Goal: Information Seeking & Learning: Learn about a topic

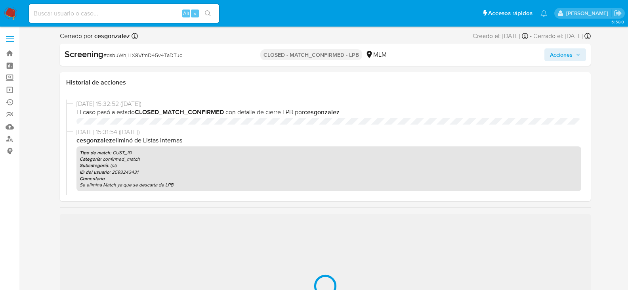
scroll to position [335, 0]
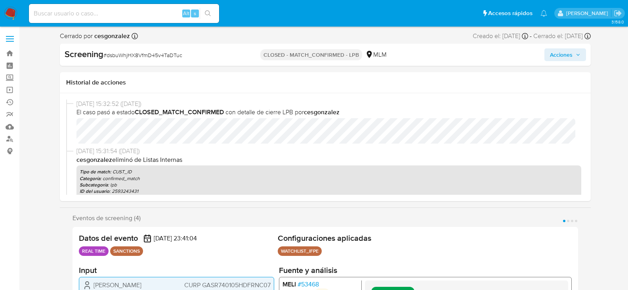
select select "10"
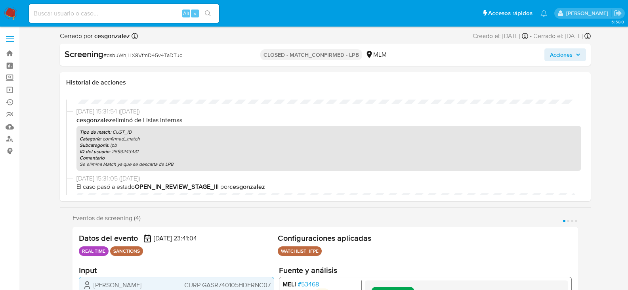
click at [104, 16] on input at bounding box center [124, 13] width 190 height 10
paste input "nhdg7Uc3HZgO4AbwULcR3fmQ"
type input "nhdg7Uc3HZgO4AbwULcR3fmQ"
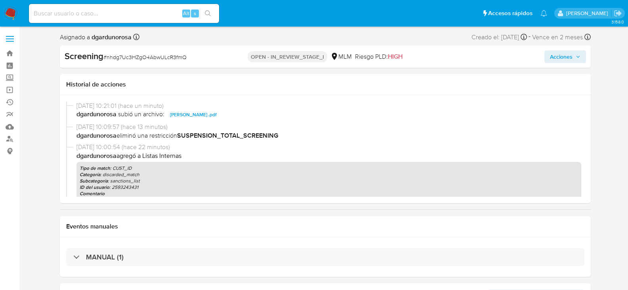
scroll to position [335, 0]
select select "10"
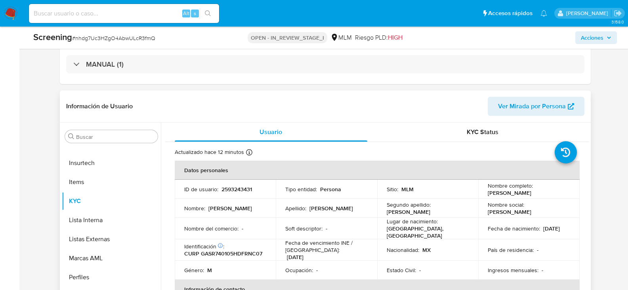
scroll to position [277, 0]
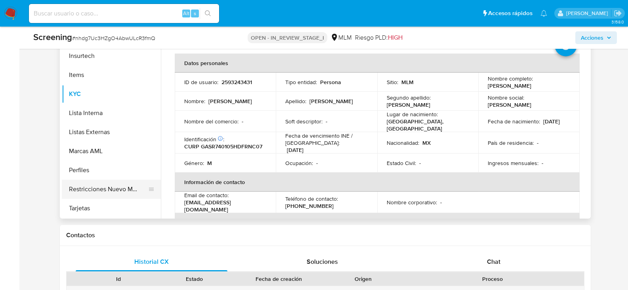
click at [114, 185] on button "Restricciones Nuevo Mundo" at bounding box center [108, 188] width 93 height 19
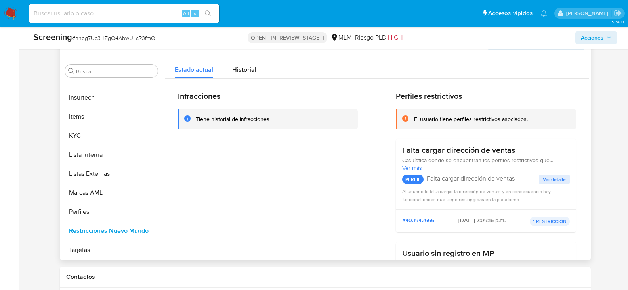
scroll to position [198, 0]
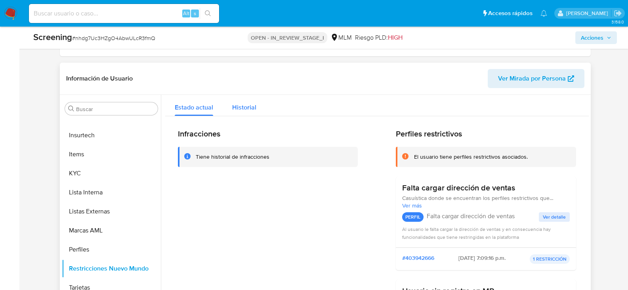
click at [258, 108] on button "Historial" at bounding box center [244, 105] width 43 height 21
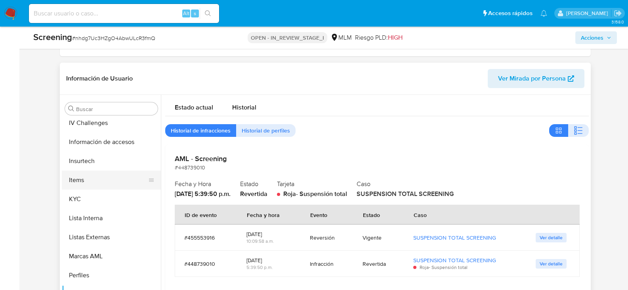
scroll to position [295, 0]
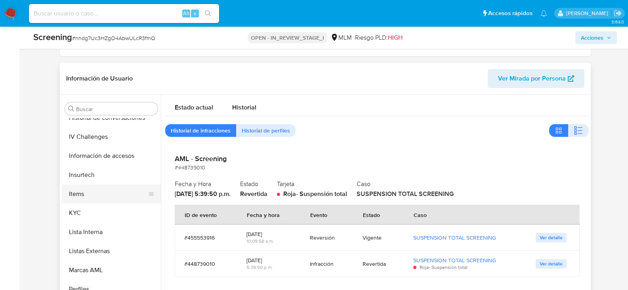
click at [114, 187] on button "Items" at bounding box center [108, 193] width 93 height 19
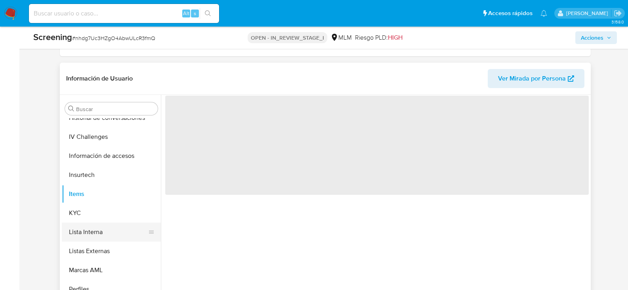
click at [99, 227] on button "Lista Interna" at bounding box center [108, 231] width 93 height 19
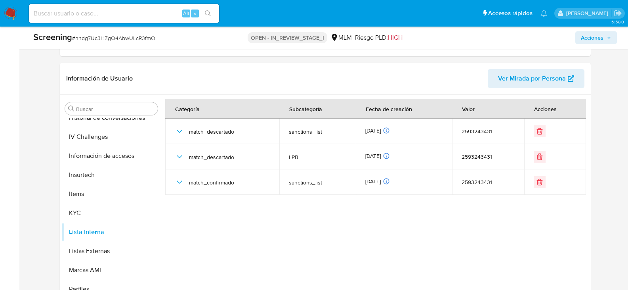
click at [10, 10] on img at bounding box center [10, 13] width 13 height 13
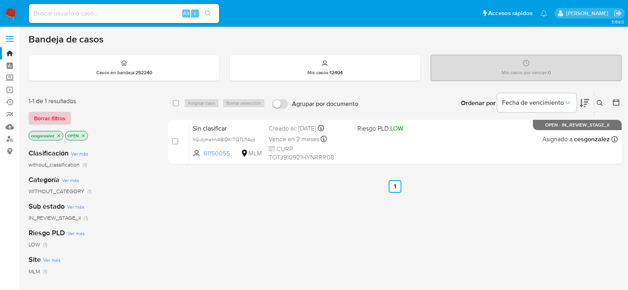
click at [55, 114] on span "Borrar filtros" at bounding box center [49, 117] width 31 height 11
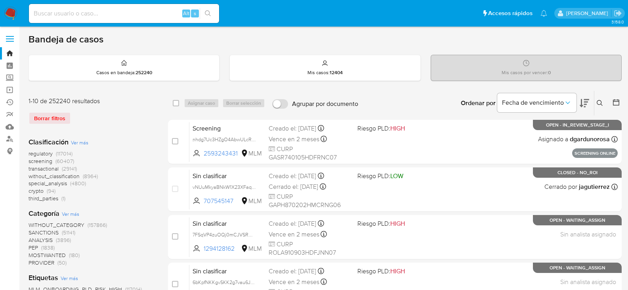
click at [600, 105] on icon at bounding box center [600, 103] width 6 height 6
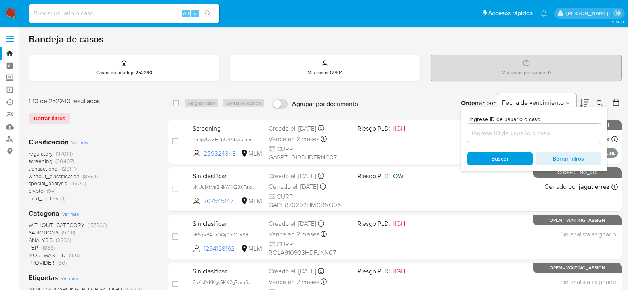
click at [486, 135] on input at bounding box center [534, 133] width 134 height 10
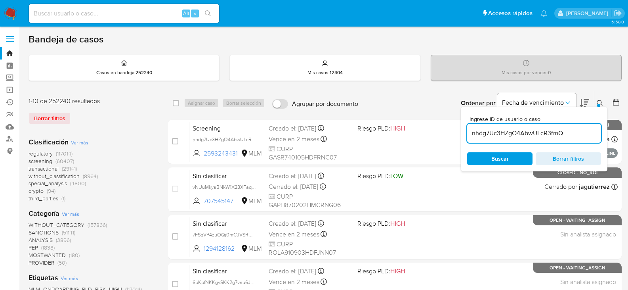
type input "nhdg7Uc3HZgO4AbwULcR3fmQ"
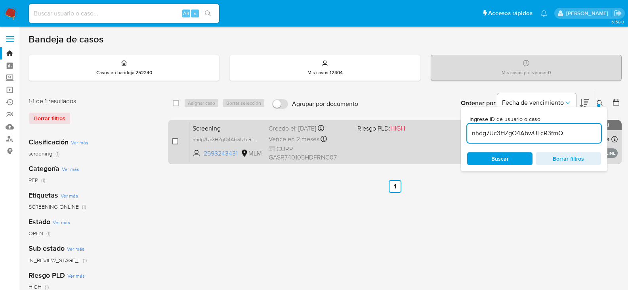
click at [176, 144] on input "checkbox" at bounding box center [175, 141] width 6 height 6
checkbox input "true"
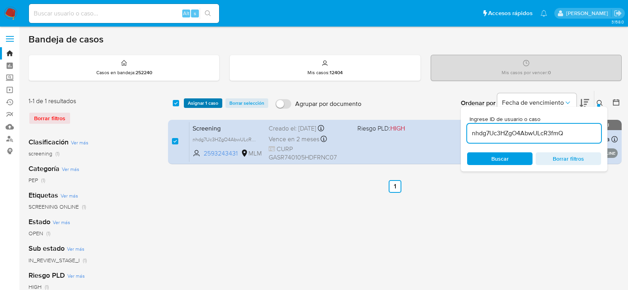
click at [200, 103] on span "Asignar 1 caso" at bounding box center [203, 103] width 30 height 8
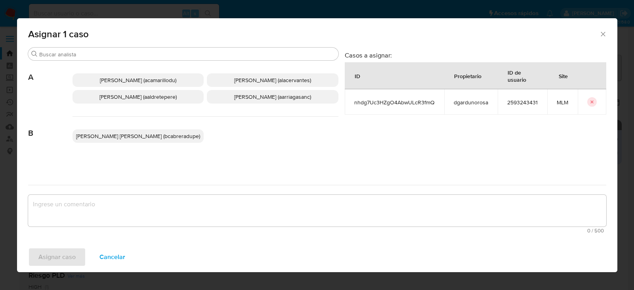
scroll to position [40, 0]
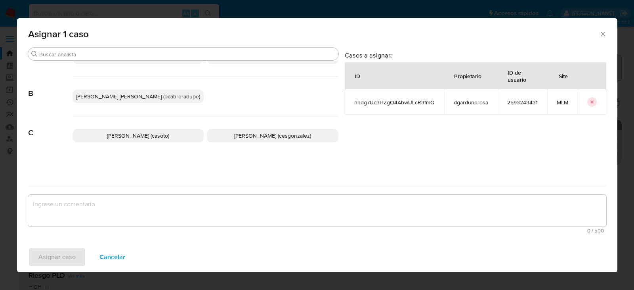
click at [250, 136] on span "Cesar Gonzalez (cesgonzalez)" at bounding box center [272, 135] width 77 height 8
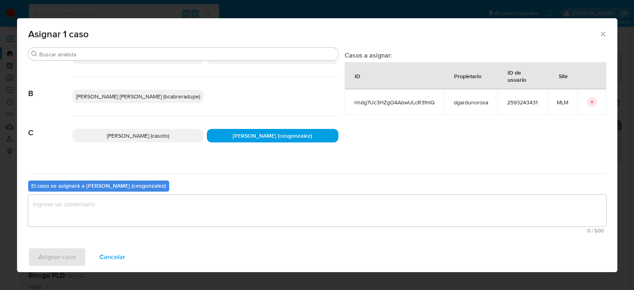
click at [153, 210] on textarea "assign-modal" at bounding box center [317, 210] width 578 height 32
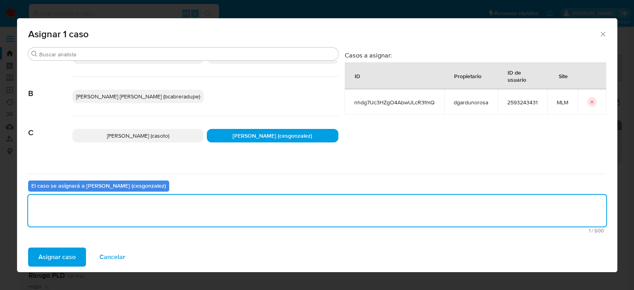
click at [54, 262] on span "Asignar caso" at bounding box center [56, 256] width 37 height 17
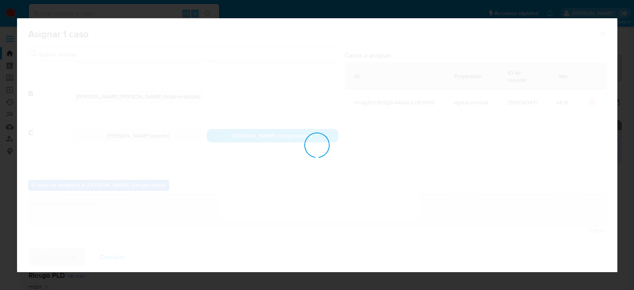
checkbox input "false"
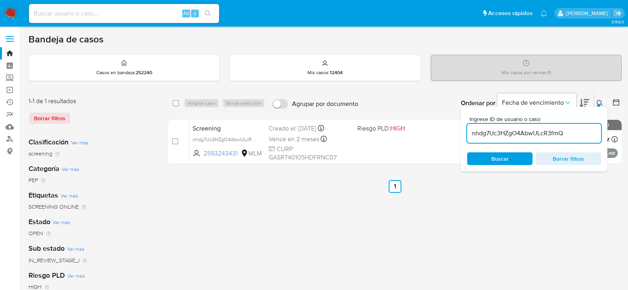
click at [600, 101] on icon at bounding box center [600, 103] width 6 height 6
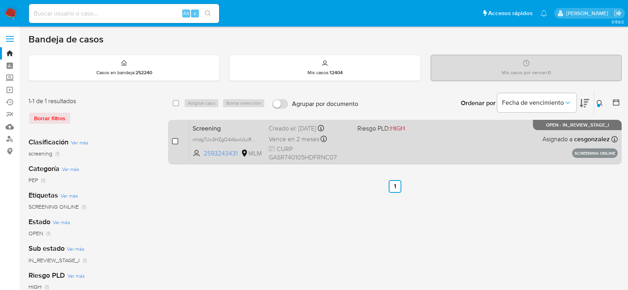
click at [175, 141] on input "checkbox" at bounding box center [175, 141] width 6 height 6
checkbox input "true"
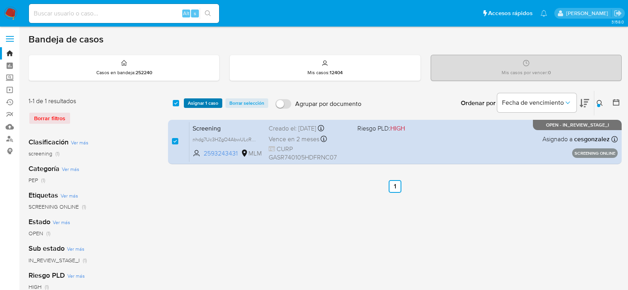
click at [202, 105] on span "Asignar 1 caso" at bounding box center [203, 103] width 30 height 8
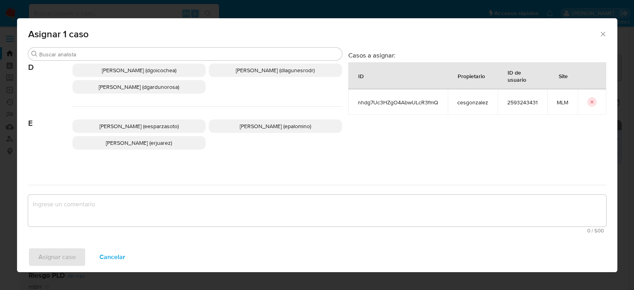
scroll to position [158, 0]
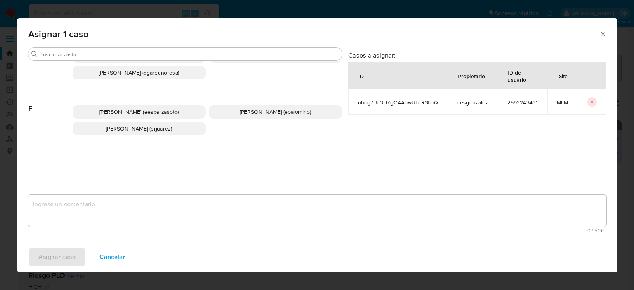
click at [603, 32] on icon "Cerrar ventana" at bounding box center [603, 34] width 8 height 8
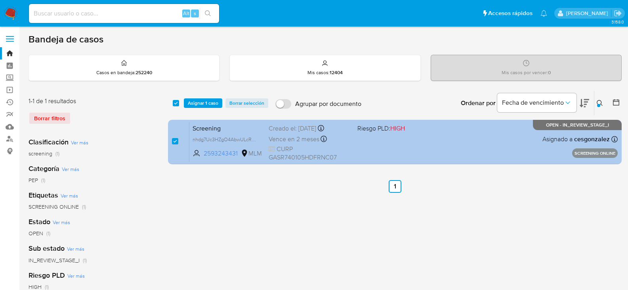
click at [307, 144] on div "Vence en 2 meses Vence el 10/11/2025 09:58:23" at bounding box center [310, 138] width 82 height 11
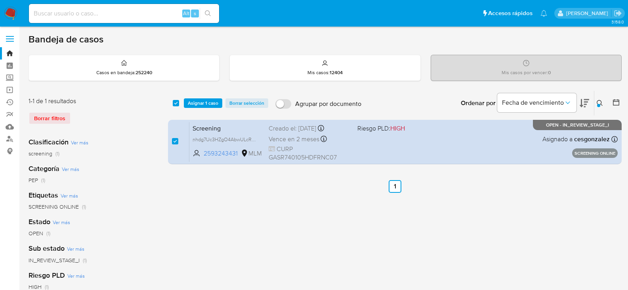
click at [199, 106] on span "Asignar 1 caso" at bounding box center [203, 103] width 30 height 8
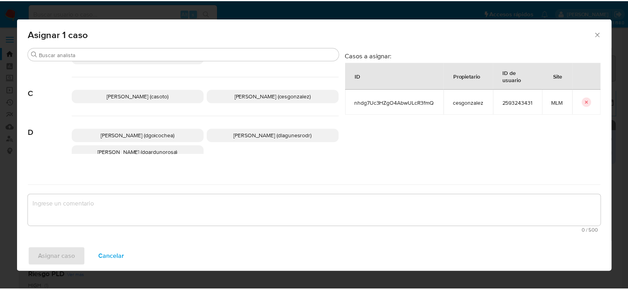
scroll to position [79, 0]
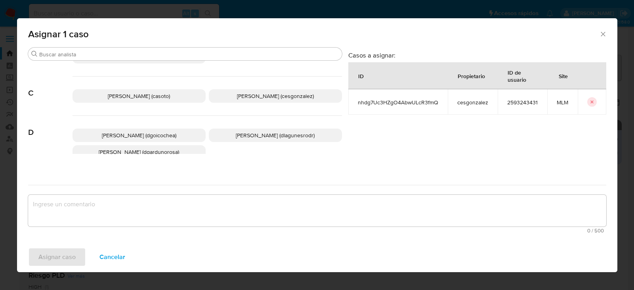
click at [158, 149] on span "Diego Eduardo Garduno (dgardunorosa)" at bounding box center [139, 152] width 80 height 8
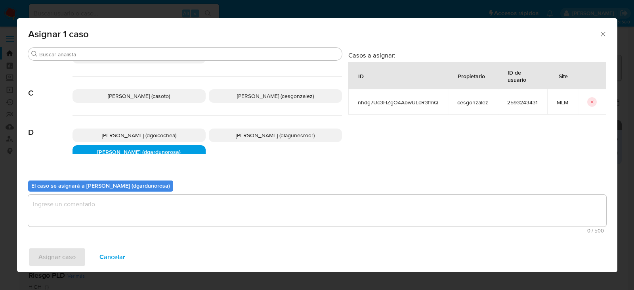
click at [92, 195] on textarea "assign-modal" at bounding box center [317, 210] width 578 height 32
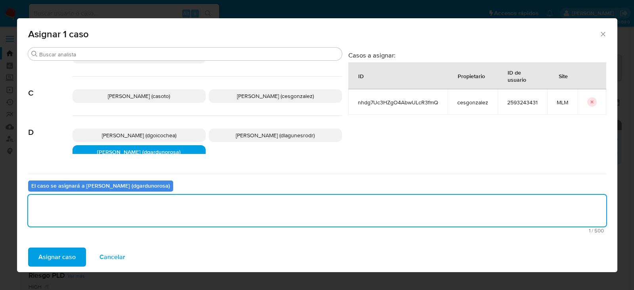
click at [55, 259] on span "Asignar caso" at bounding box center [56, 256] width 37 height 17
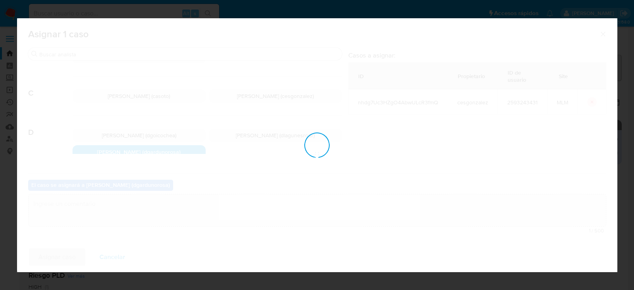
checkbox input "false"
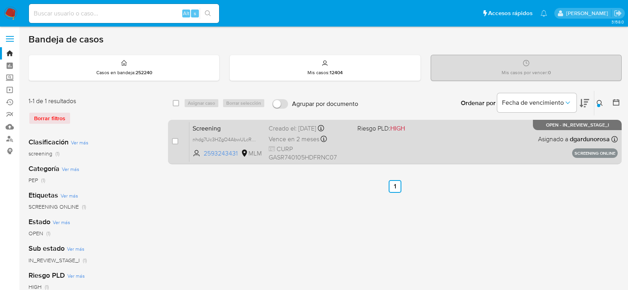
click at [303, 143] on div "Vence en 2 meses Vence el 10/11/2025 09:58:23" at bounding box center [310, 138] width 82 height 11
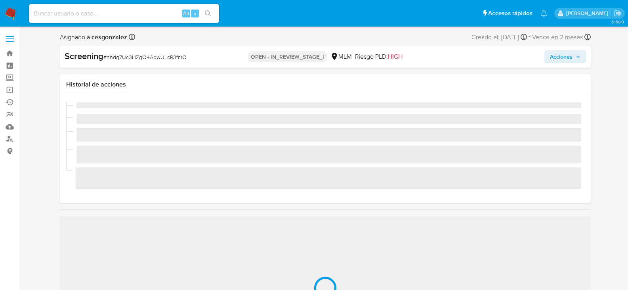
scroll to position [335, 0]
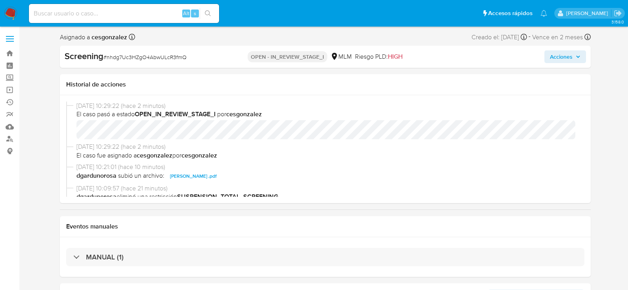
select select "10"
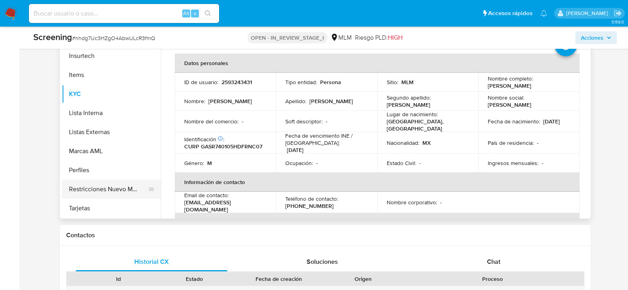
scroll to position [295, 0]
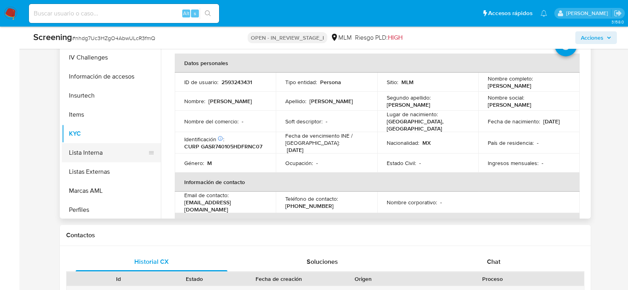
click at [98, 154] on button "Lista Interna" at bounding box center [108, 152] width 93 height 19
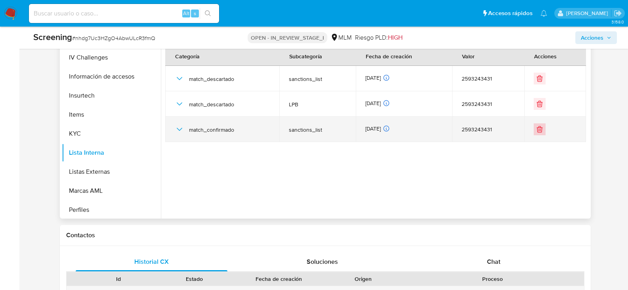
click at [541, 131] on button "Eliminar" at bounding box center [540, 129] width 12 height 12
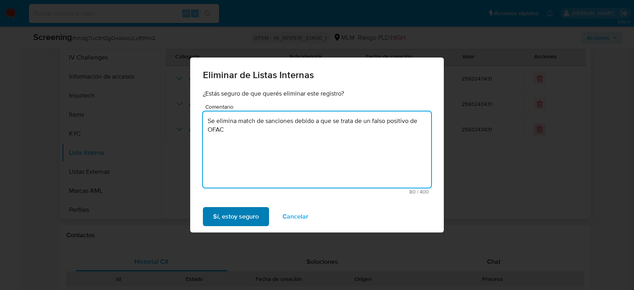
type textarea "Se elimina match de sanciones debido a que se trata de un falso positivo de OFAC"
click at [238, 213] on span "Sí, estoy seguro" at bounding box center [236, 216] width 46 height 17
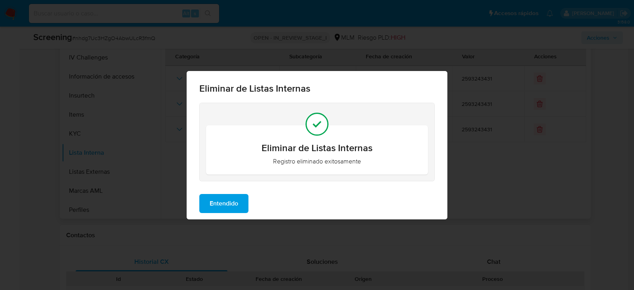
click at [229, 206] on span "Entendido" at bounding box center [224, 202] width 29 height 17
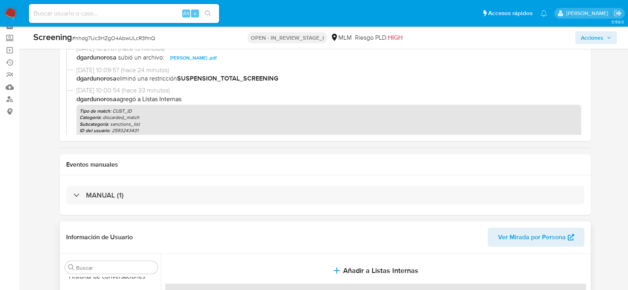
scroll to position [0, 0]
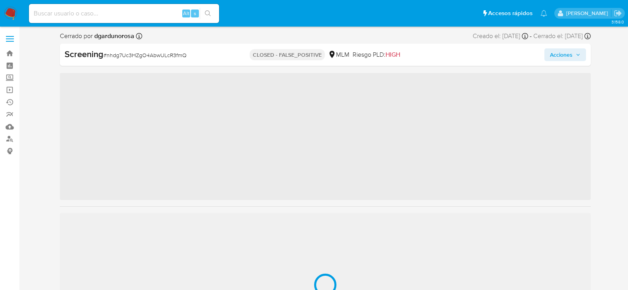
scroll to position [335, 0]
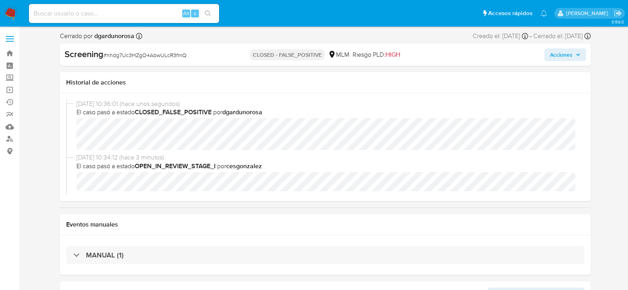
select select "10"
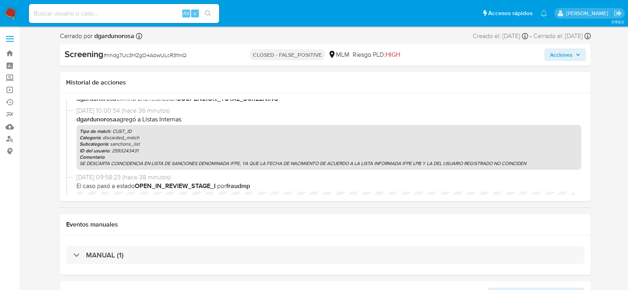
scroll to position [238, 0]
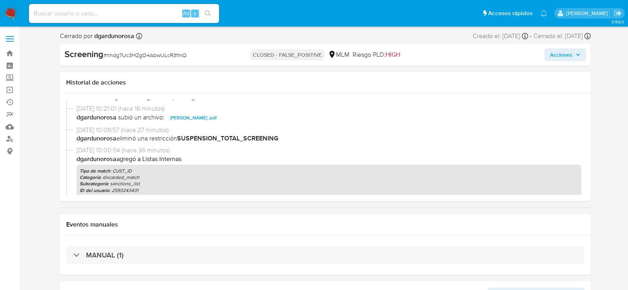
click at [149, 55] on span "# nhdg7Uc3HZgO4AbwULcR3fmQ" at bounding box center [144, 55] width 83 height 8
copy span "nhdg7Uc3HZgO4AbwULcR3fmQ"
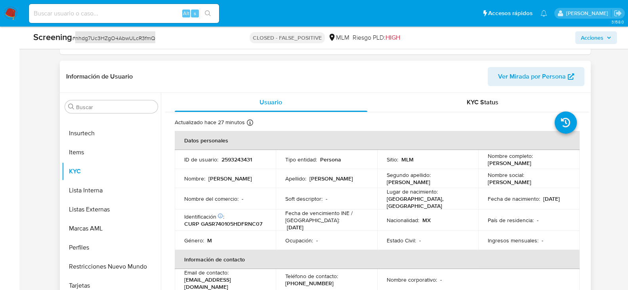
scroll to position [158, 0]
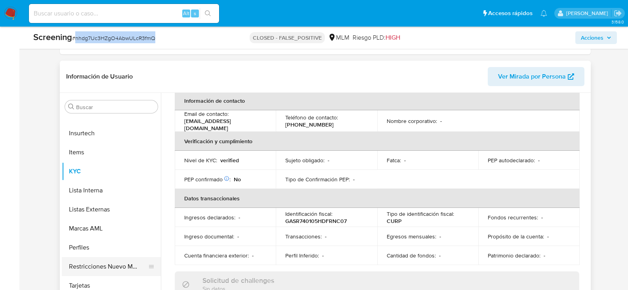
click at [111, 265] on button "Restricciones Nuevo Mundo" at bounding box center [108, 266] width 93 height 19
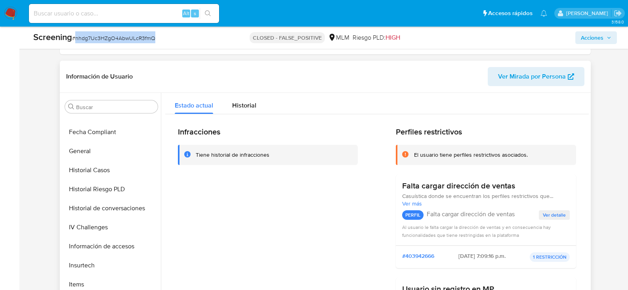
scroll to position [176, 0]
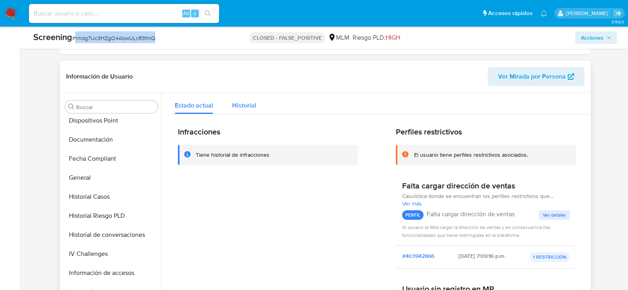
click at [256, 106] on button "Historial" at bounding box center [244, 103] width 43 height 21
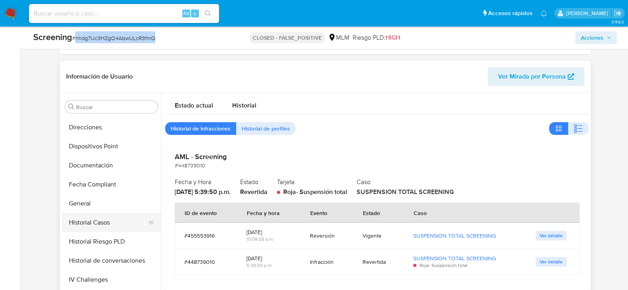
scroll to position [137, 0]
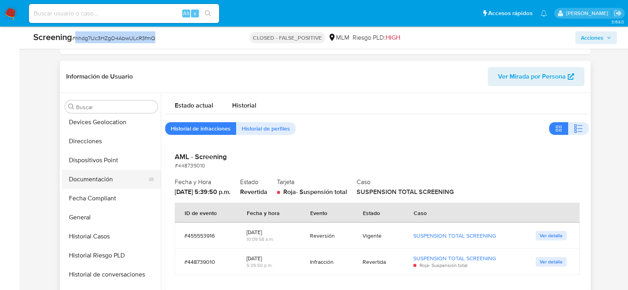
click at [105, 179] on button "Documentación" at bounding box center [108, 179] width 93 height 19
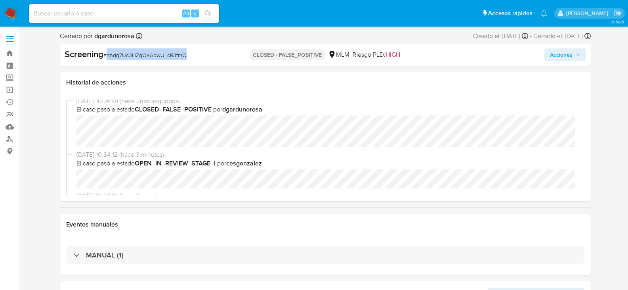
scroll to position [0, 0]
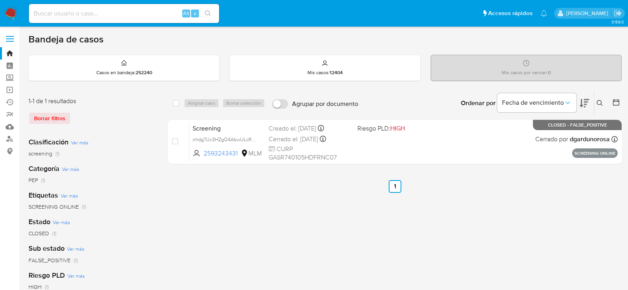
click at [143, 21] on div "Alt s" at bounding box center [124, 13] width 190 height 19
click at [141, 15] on input at bounding box center [124, 13] width 190 height 10
paste input "1977414613"
type input "1977414613"
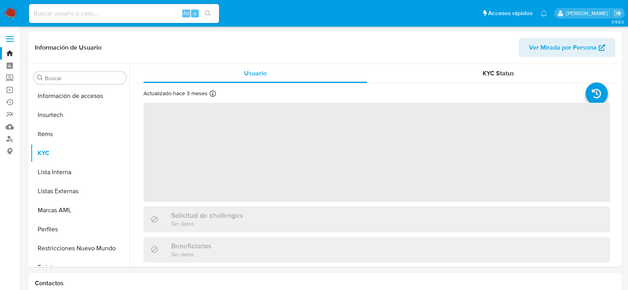
scroll to position [335, 0]
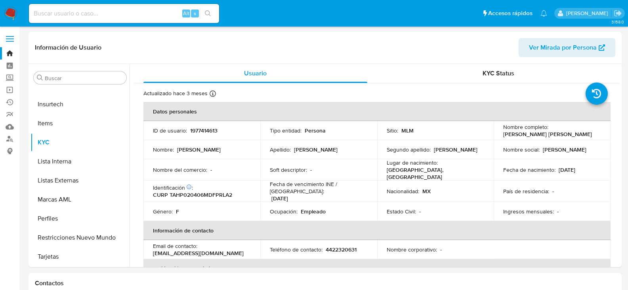
select select "10"
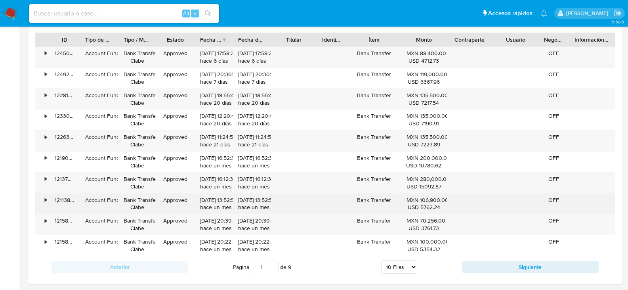
scroll to position [713, 0]
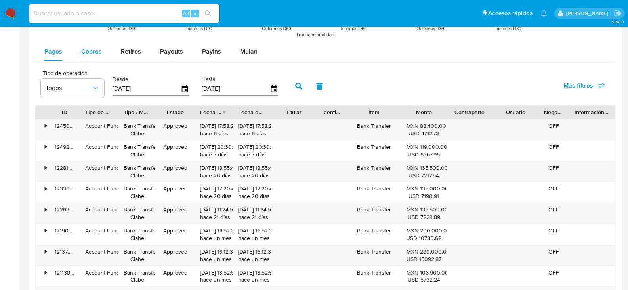
click at [96, 56] on span "Cobros" at bounding box center [91, 51] width 21 height 9
select select "10"
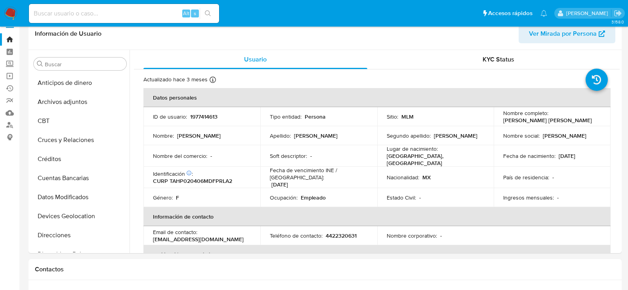
scroll to position [0, 0]
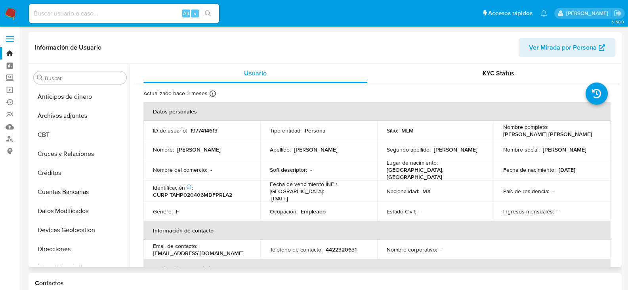
click at [208, 130] on p "1977414613" at bounding box center [203, 130] width 27 height 7
copy p "1977414613"
click at [76, 11] on input at bounding box center [124, 13] width 190 height 10
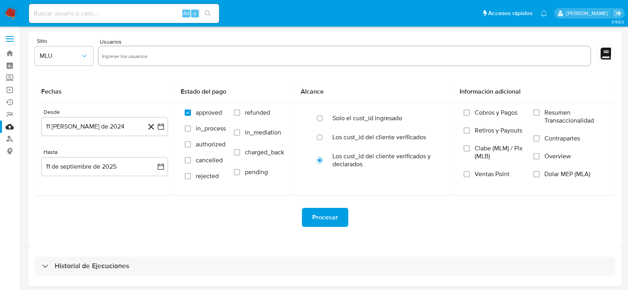
click at [134, 61] on input "text" at bounding box center [344, 56] width 485 height 13
paste input "1977414613"
type input "1977414613"
click at [80, 58] on icon "button" at bounding box center [84, 56] width 8 height 8
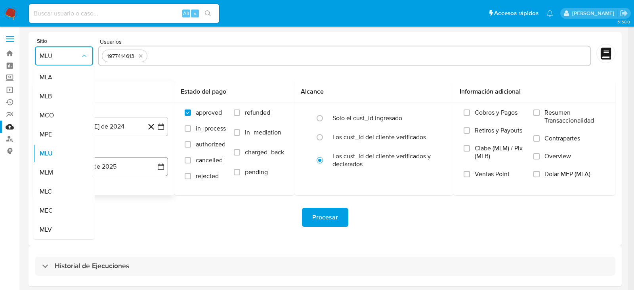
drag, startPoint x: 55, startPoint y: 174, endPoint x: 59, endPoint y: 167, distance: 8.4
click at [55, 173] on div "MLM" at bounding box center [62, 172] width 44 height 19
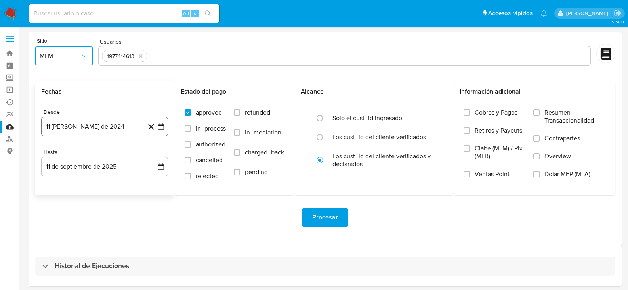
click at [160, 125] on icon "button" at bounding box center [161, 126] width 8 height 8
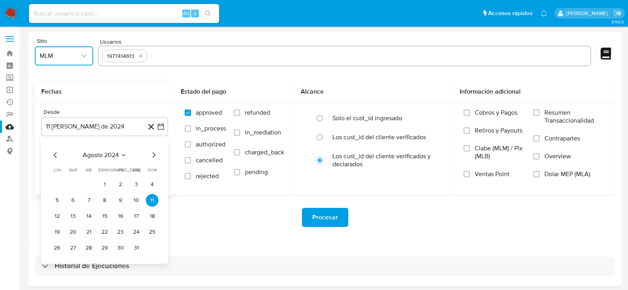
click at [123, 155] on icon "Seleccionar mes y año" at bounding box center [124, 155] width 4 height 2
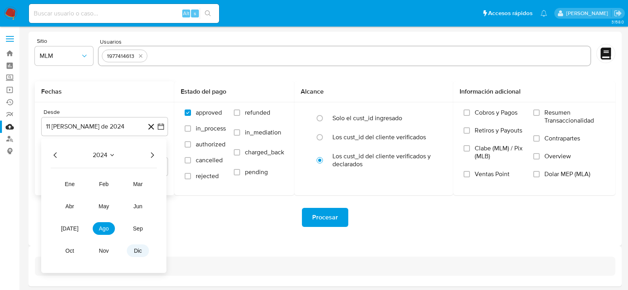
click at [139, 253] on button "dic" at bounding box center [138, 250] width 22 height 13
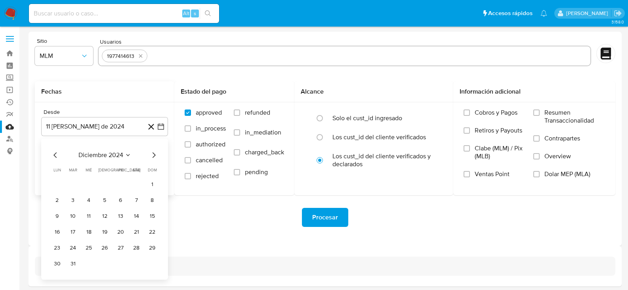
click at [152, 155] on icon "Mes siguiente" at bounding box center [154, 155] width 10 height 10
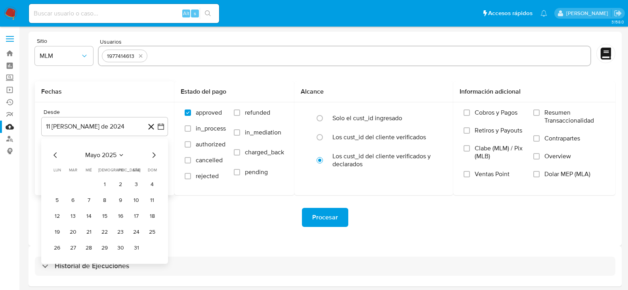
click at [152, 155] on icon "Mes siguiente" at bounding box center [154, 155] width 10 height 10
click at [55, 154] on icon "Mes anterior" at bounding box center [56, 155] width 10 height 10
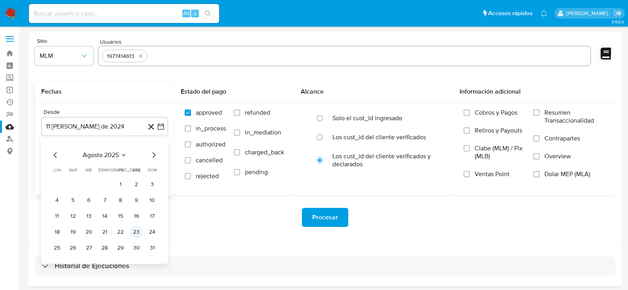
click at [138, 232] on button "23" at bounding box center [136, 231] width 13 height 13
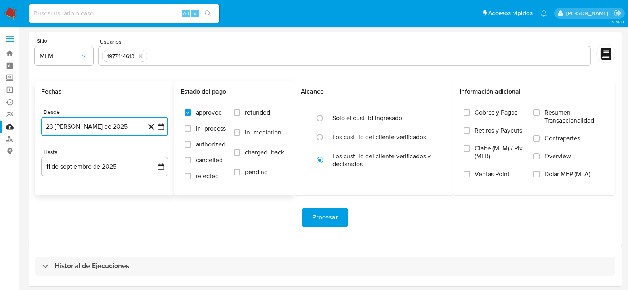
click at [187, 130] on input "in_process" at bounding box center [188, 128] width 6 height 6
checkbox input "true"
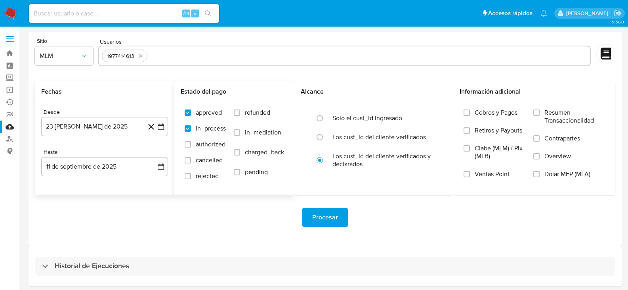
click at [186, 148] on label "authorized" at bounding box center [205, 148] width 41 height 16
click at [186, 147] on input "authorized" at bounding box center [188, 144] width 6 height 6
checkbox input "true"
click at [186, 158] on input "cancelled" at bounding box center [188, 160] width 6 height 6
checkbox input "true"
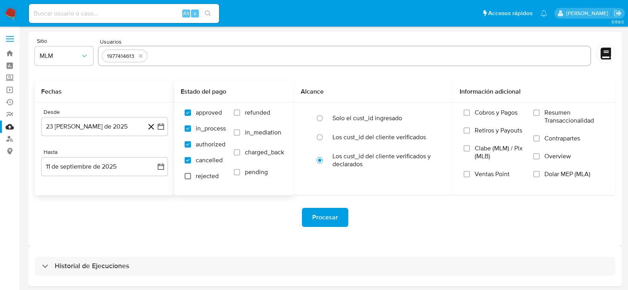
click at [189, 176] on input "rejected" at bounding box center [188, 176] width 6 height 6
checkbox input "true"
click at [238, 173] on input "pending" at bounding box center [237, 172] width 6 height 6
checkbox input "true"
click at [234, 153] on input "charged_back" at bounding box center [237, 152] width 6 height 6
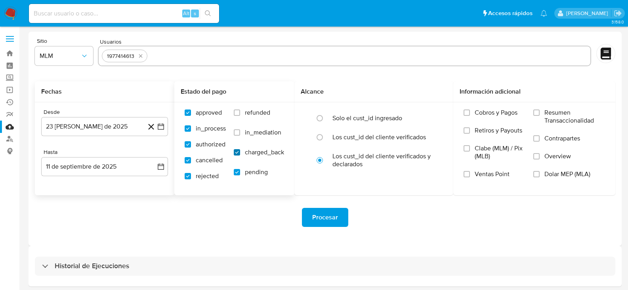
checkbox input "true"
click at [236, 137] on label "in_mediation" at bounding box center [259, 138] width 50 height 20
click at [236, 135] on input "in_mediation" at bounding box center [237, 132] width 6 height 6
checkbox input "true"
click at [236, 112] on input "refunded" at bounding box center [237, 112] width 6 height 6
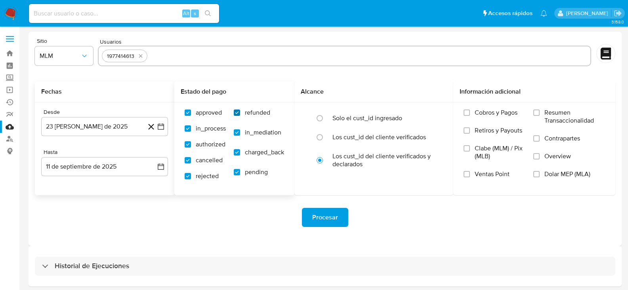
checkbox input "true"
click at [469, 147] on input "Clabe (MLM) / Pix (MLB)" at bounding box center [466, 148] width 6 height 6
click at [539, 156] on input "Overview" at bounding box center [536, 156] width 6 height 6
click at [332, 217] on span "Procesar" at bounding box center [325, 216] width 26 height 17
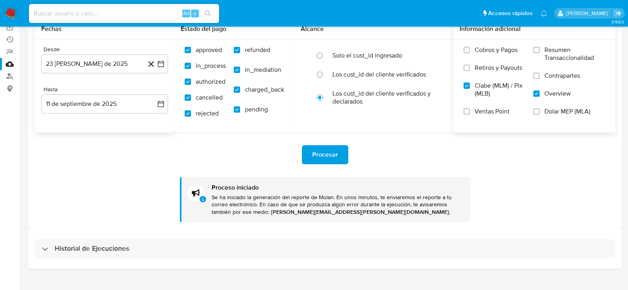
scroll to position [75, 0]
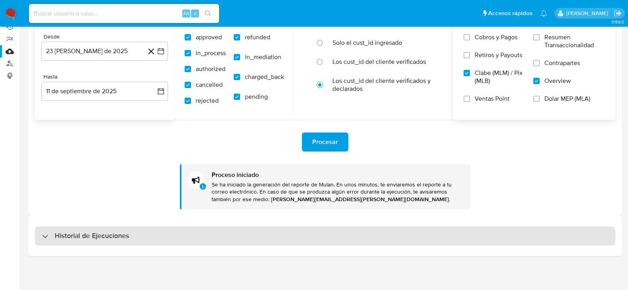
click at [51, 238] on div "Historial de Ejecuciones" at bounding box center [85, 236] width 87 height 10
select select "10"
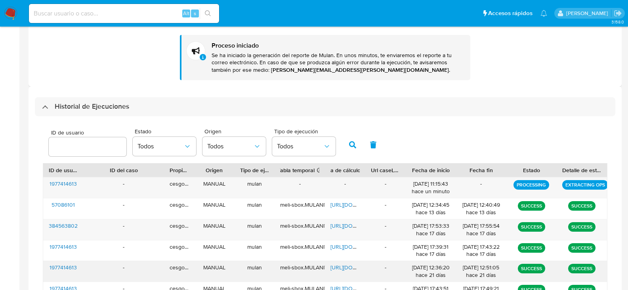
scroll to position [234, 0]
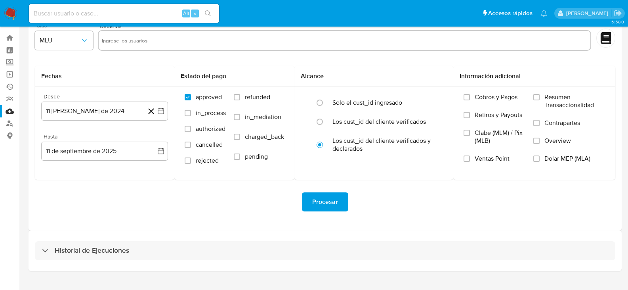
scroll to position [30, 0]
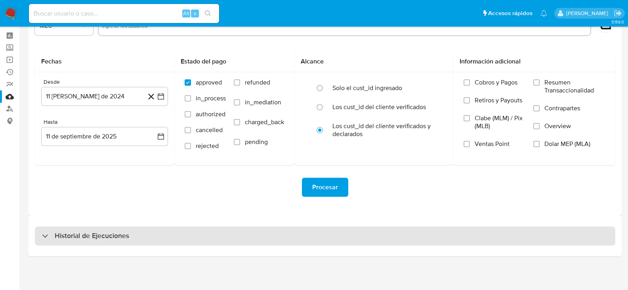
click at [78, 237] on h3 "Historial de Ejecuciones" at bounding box center [92, 236] width 74 height 10
select select "10"
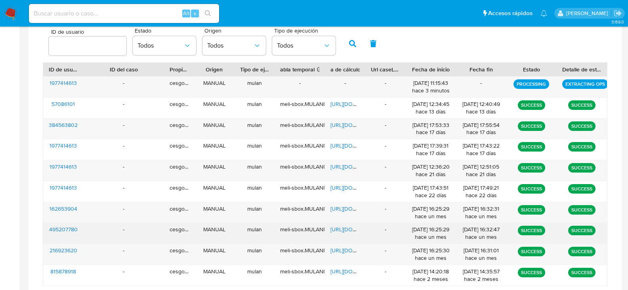
scroll to position [198, 0]
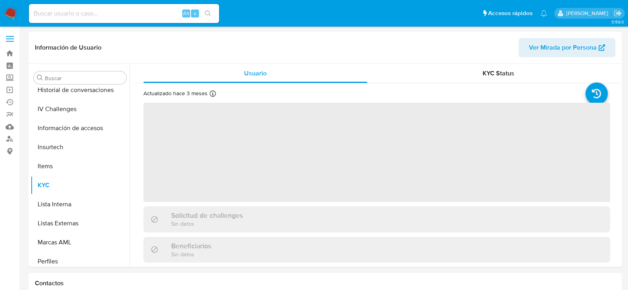
scroll to position [335, 0]
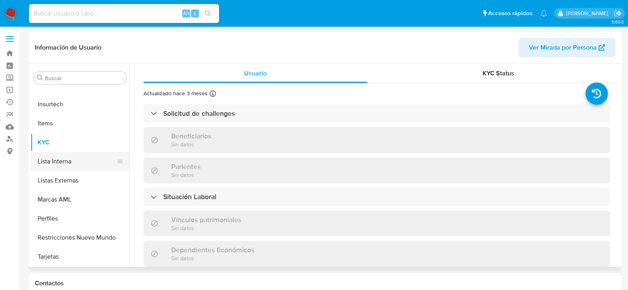
select select "10"
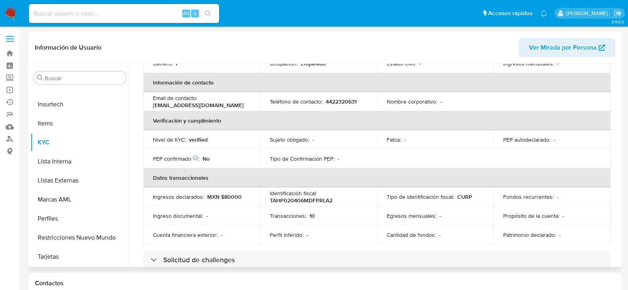
scroll to position [15, 0]
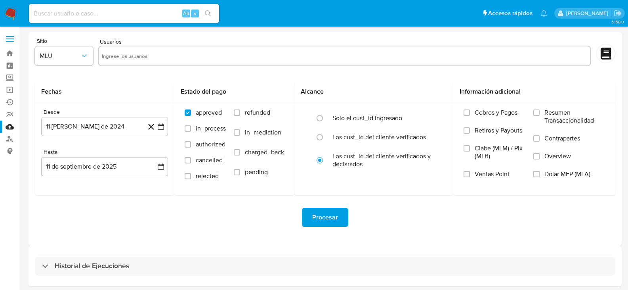
scroll to position [30, 0]
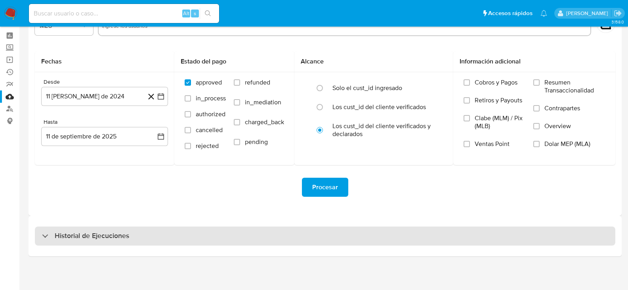
click at [49, 237] on div "Historial de Ejecuciones" at bounding box center [85, 236] width 87 height 10
select select "10"
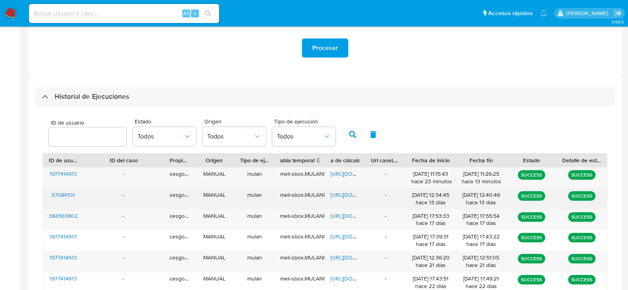
scroll to position [189, 0]
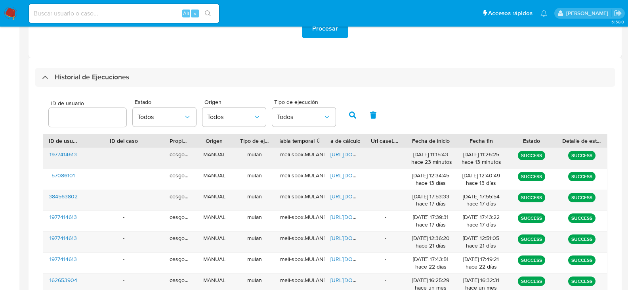
click at [338, 157] on span "[URL][DOMAIN_NAME]" at bounding box center [357, 154] width 55 height 8
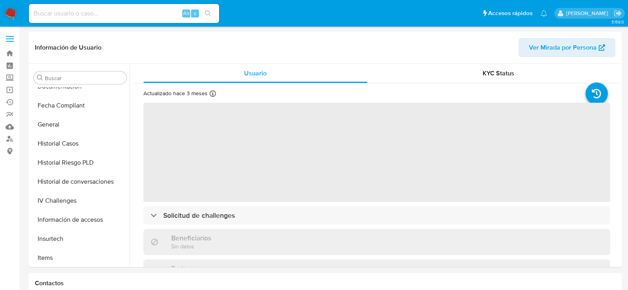
scroll to position [335, 0]
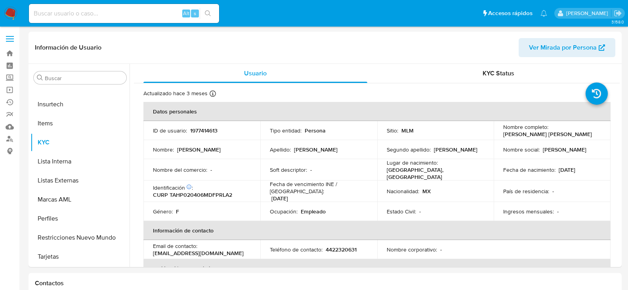
select select "10"
click at [13, 12] on img at bounding box center [10, 13] width 13 height 13
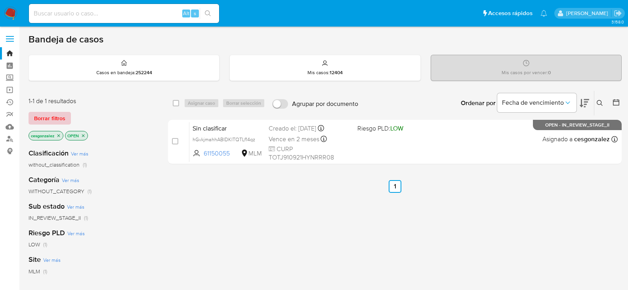
click at [44, 122] on span "Borrar filtros" at bounding box center [49, 117] width 31 height 11
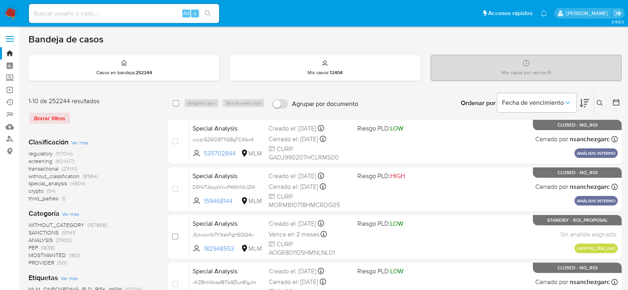
click at [613, 103] on icon at bounding box center [616, 102] width 8 height 8
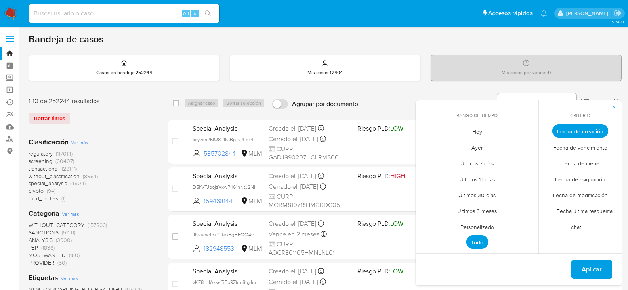
click at [485, 227] on span "Personalizado" at bounding box center [477, 226] width 50 height 16
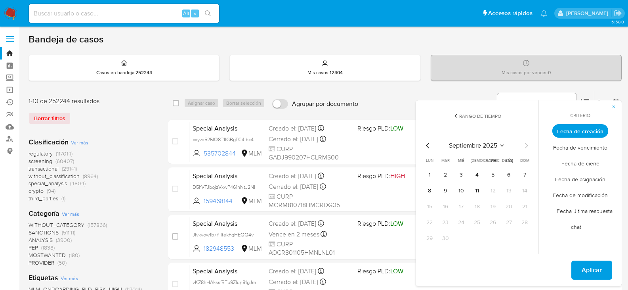
click at [429, 147] on icon "Mes anterior" at bounding box center [428, 146] width 10 height 10
click at [447, 207] on button "12" at bounding box center [445, 206] width 13 height 13
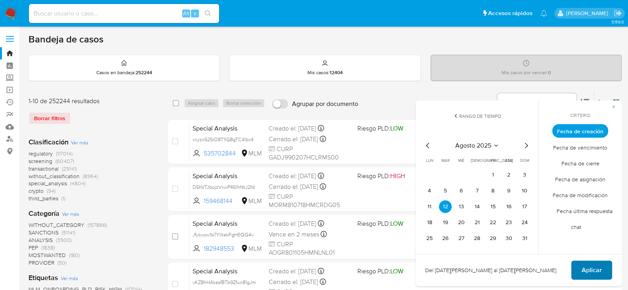
click at [595, 274] on span "Aplicar" at bounding box center [591, 269] width 20 height 17
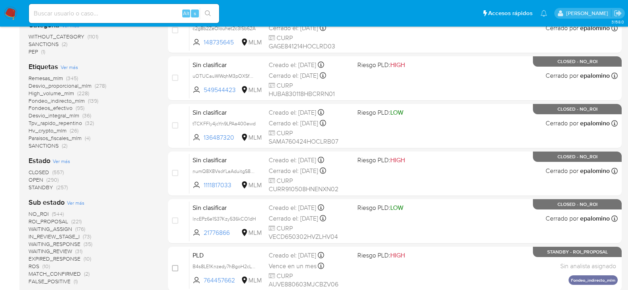
scroll to position [198, 0]
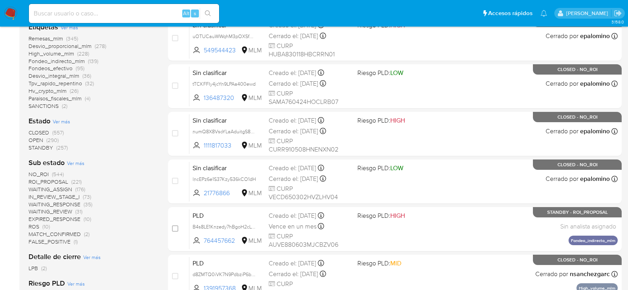
click at [50, 175] on span "NO_ROI (544)" at bounding box center [46, 174] width 35 height 8
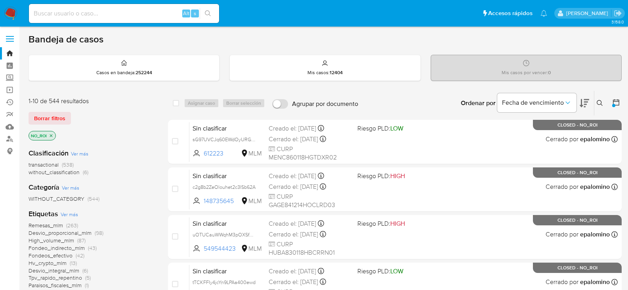
click at [51, 163] on span "transactional" at bounding box center [44, 164] width 30 height 8
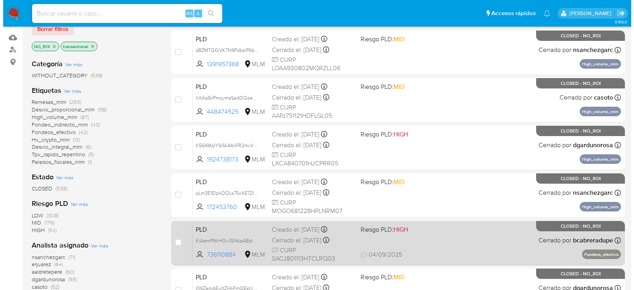
scroll to position [119, 0]
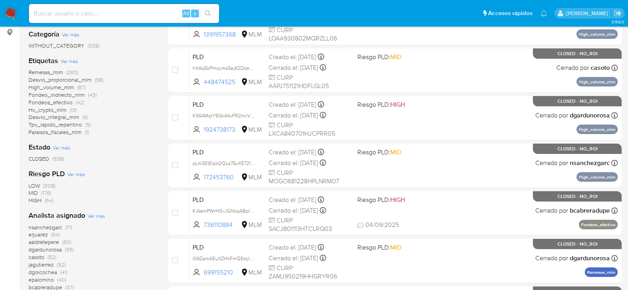
click at [98, 218] on span "Ver más" at bounding box center [96, 215] width 17 height 7
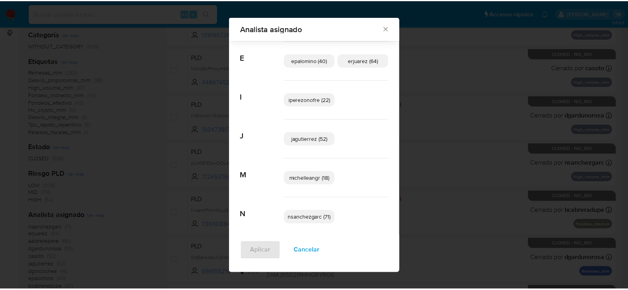
scroll to position [176, 0]
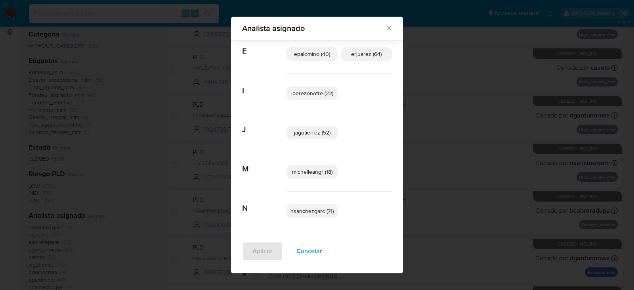
click at [386, 27] on icon "Cerrar" at bounding box center [389, 28] width 8 height 8
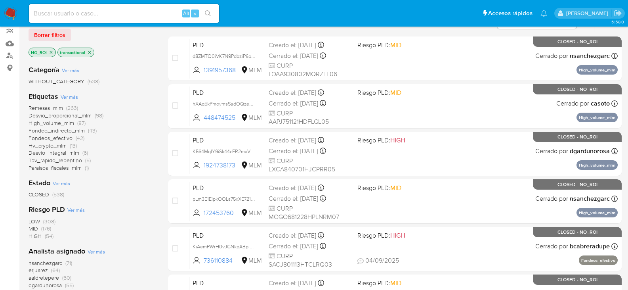
scroll to position [40, 0]
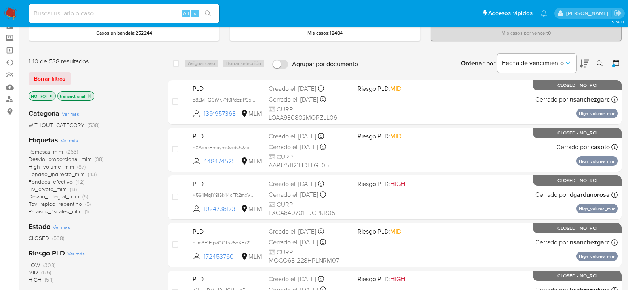
click at [51, 97] on icon "close-filter" at bounding box center [51, 95] width 5 height 5
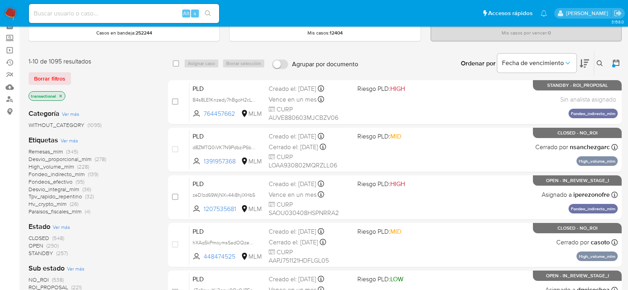
click at [110, 189] on div "Remesas_mlm (345) Desvio_proporcional_mlm (278) High_volume_mlm (228) Fondeo_in…" at bounding box center [92, 181] width 127 height 67
drag, startPoint x: 106, startPoint y: 192, endPoint x: 103, endPoint y: 196, distance: 5.2
click at [103, 196] on div "Remesas_mlm (345) Desvio_proporcional_mlm (278) High_volume_mlm (228) Fondeo_in…" at bounding box center [92, 181] width 127 height 67
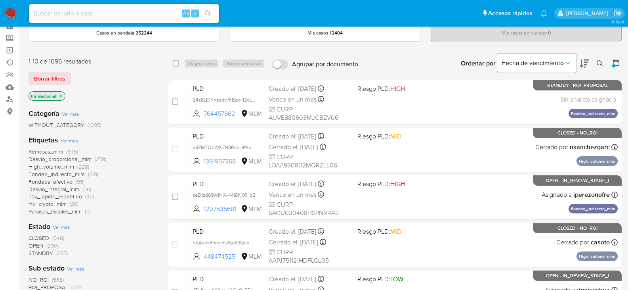
click at [103, 196] on div "Remesas_mlm (345) Desvio_proporcional_mlm (278) High_volume_mlm (228) Fondeo_in…" at bounding box center [92, 181] width 127 height 67
click at [102, 196] on div "Remesas_mlm (345) Desvio_proporcional_mlm (278) High_volume_mlm (228) Fondeo_in…" at bounding box center [92, 181] width 127 height 67
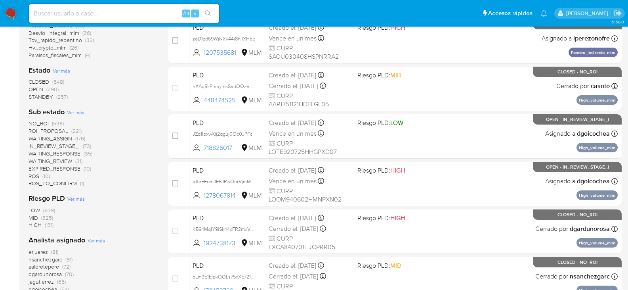
scroll to position [198, 0]
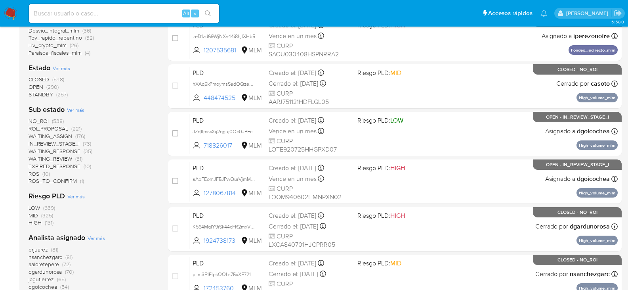
click at [67, 151] on span "WAITING_RESPONSE" at bounding box center [55, 151] width 52 height 8
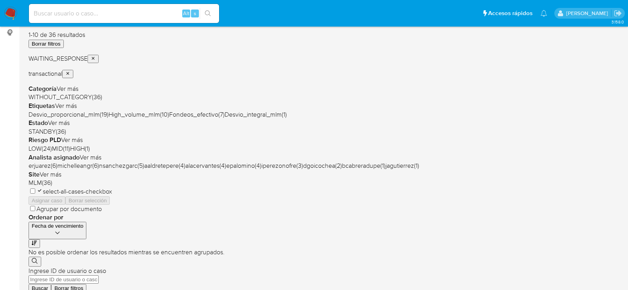
scroll to position [40, 0]
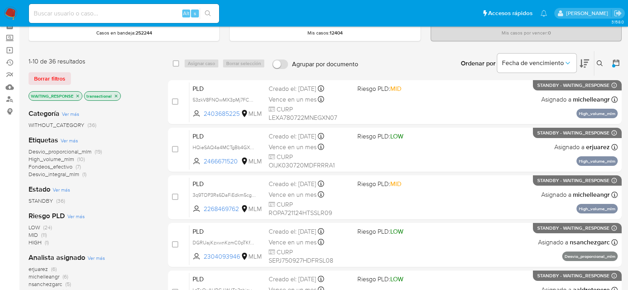
click at [76, 96] on icon "close-filter" at bounding box center [77, 95] width 5 height 5
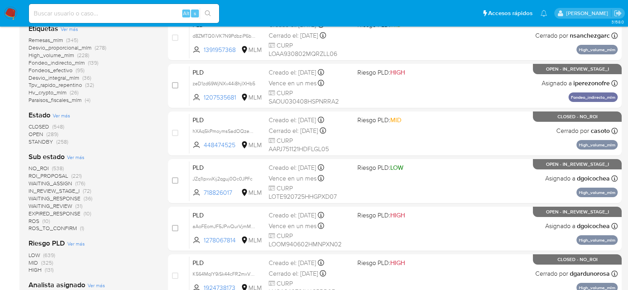
scroll to position [158, 0]
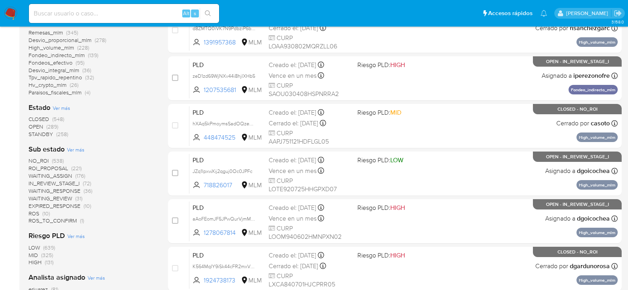
click at [64, 206] on span "EXPIRED_RESPONSE" at bounding box center [55, 206] width 52 height 8
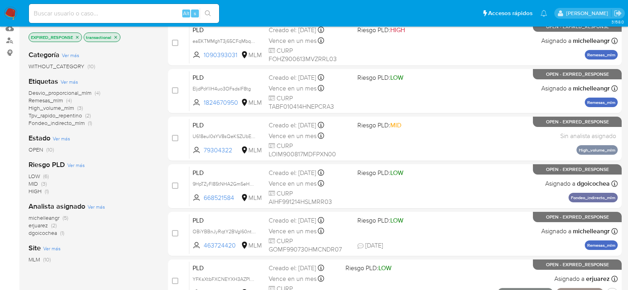
scroll to position [79, 0]
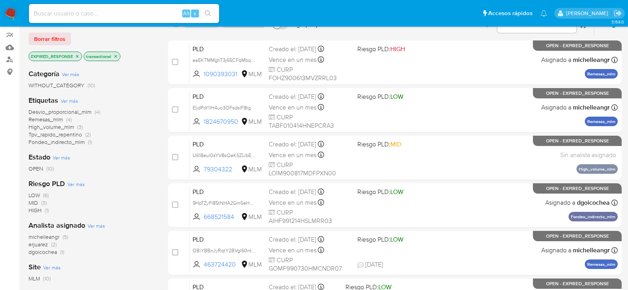
click at [78, 56] on icon "close-filter" at bounding box center [77, 56] width 3 height 3
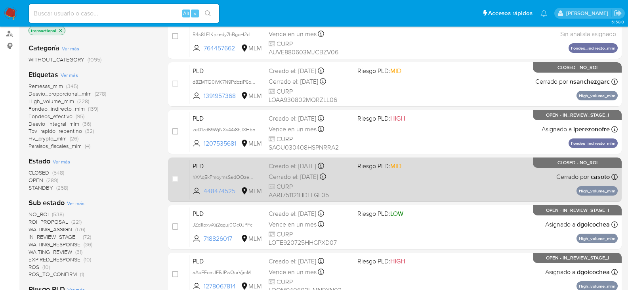
scroll to position [119, 0]
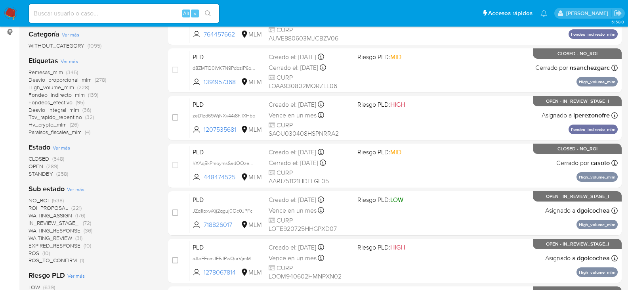
click at [72, 239] on span "WAITING_REVIEW" at bounding box center [51, 238] width 44 height 8
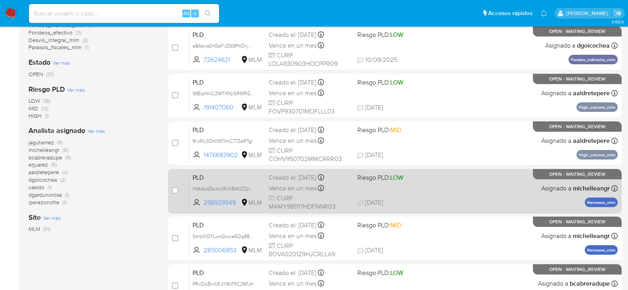
scroll to position [79, 0]
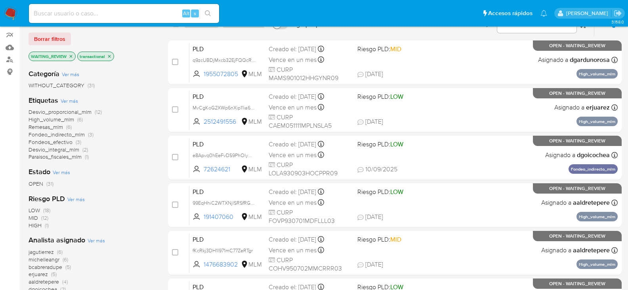
click at [85, 13] on input at bounding box center [124, 13] width 190 height 10
paste input "2544283167"
type input "2544283167"
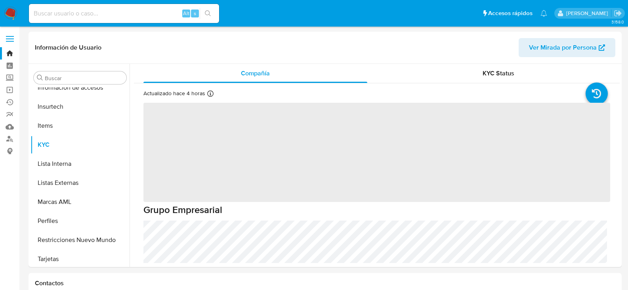
scroll to position [335, 0]
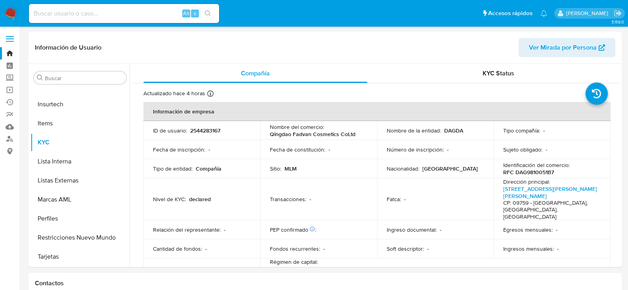
select select "10"
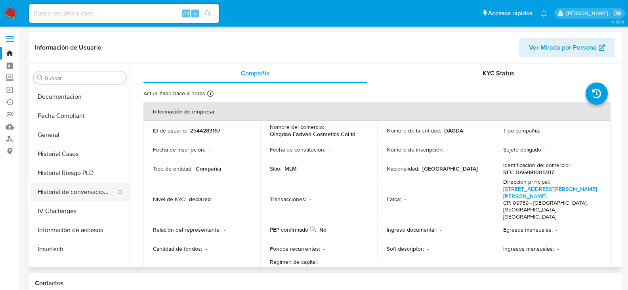
scroll to position [176, 0]
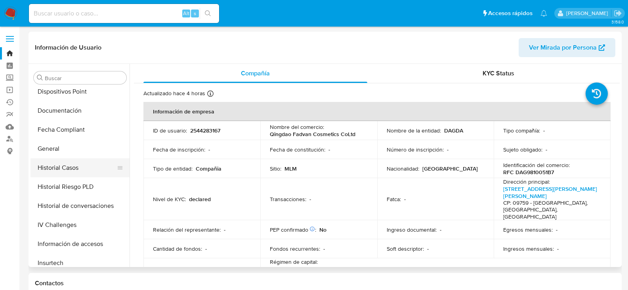
click at [67, 168] on button "Historial Casos" at bounding box center [76, 167] width 93 height 19
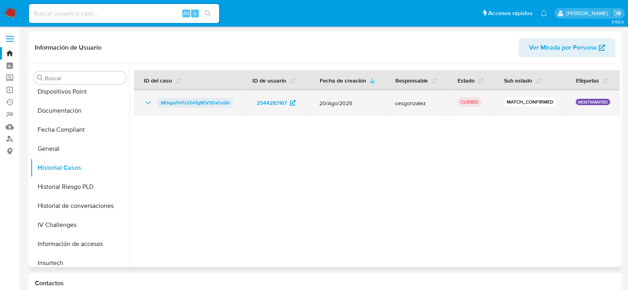
click at [205, 107] on span "MDqpsPdTx32ATg8EV3DxCuQh" at bounding box center [195, 103] width 69 height 10
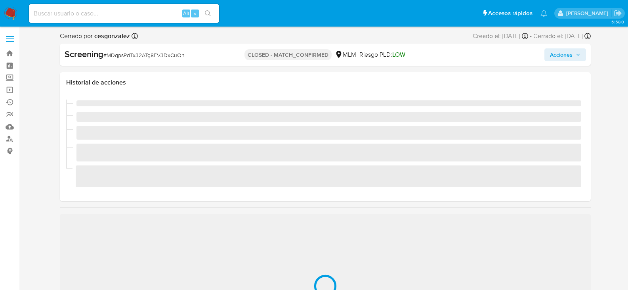
scroll to position [335, 0]
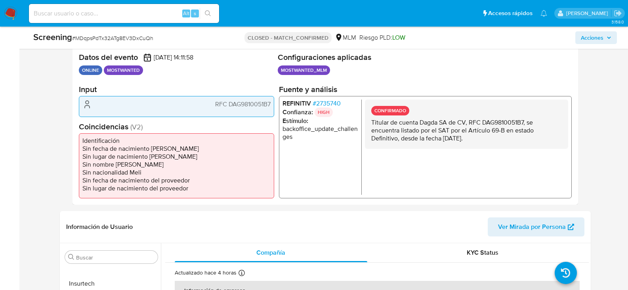
select select "10"
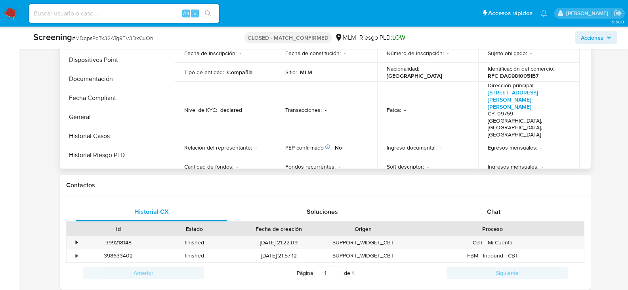
scroll to position [97, 0]
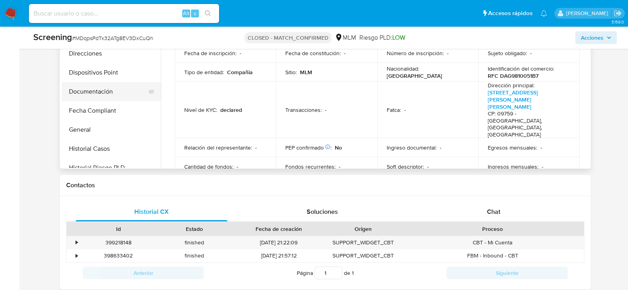
click at [94, 92] on button "Documentación" at bounding box center [108, 91] width 93 height 19
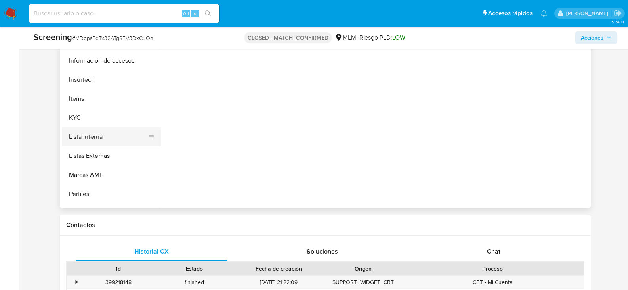
scroll to position [335, 0]
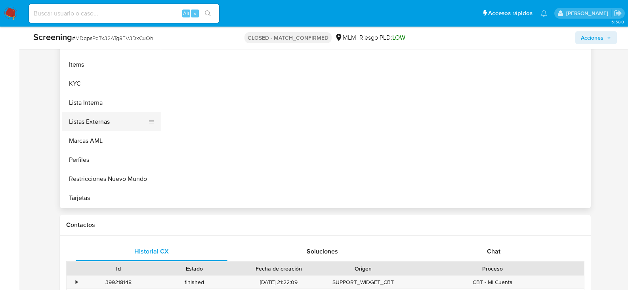
click at [100, 122] on button "Listas Externas" at bounding box center [108, 121] width 93 height 19
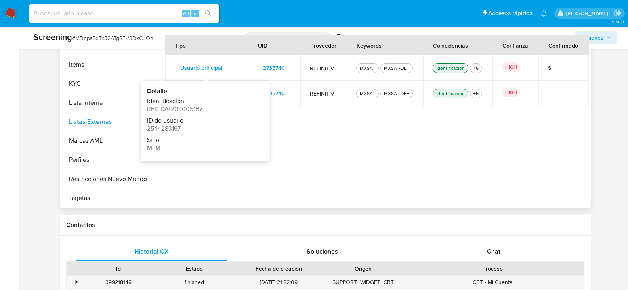
click at [196, 69] on span "Usuario principal" at bounding box center [201, 67] width 42 height 11
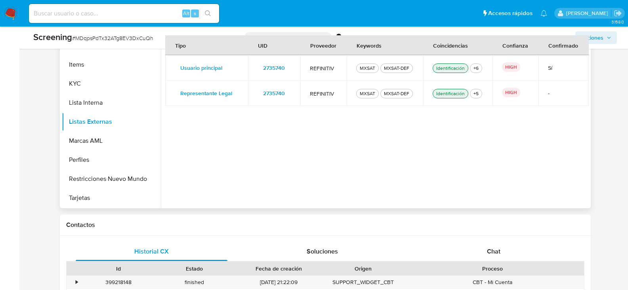
click at [398, 140] on div "Tipo UID Proveedor Keywords Coincidencias Confianza Confirmado Usuario principa…" at bounding box center [376, 119] width 423 height 168
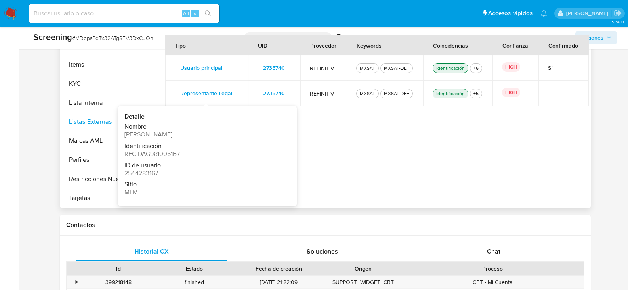
click at [214, 92] on span "Representante Legal" at bounding box center [206, 93] width 52 height 11
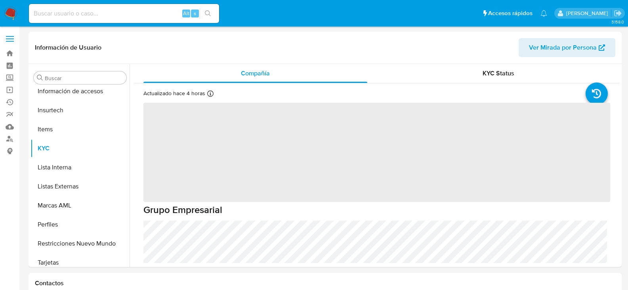
scroll to position [335, 0]
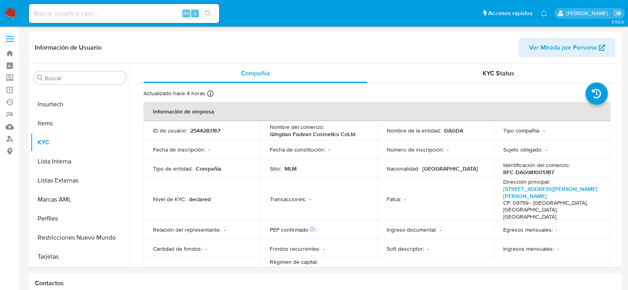
select select "10"
